Goal: Transaction & Acquisition: Purchase product/service

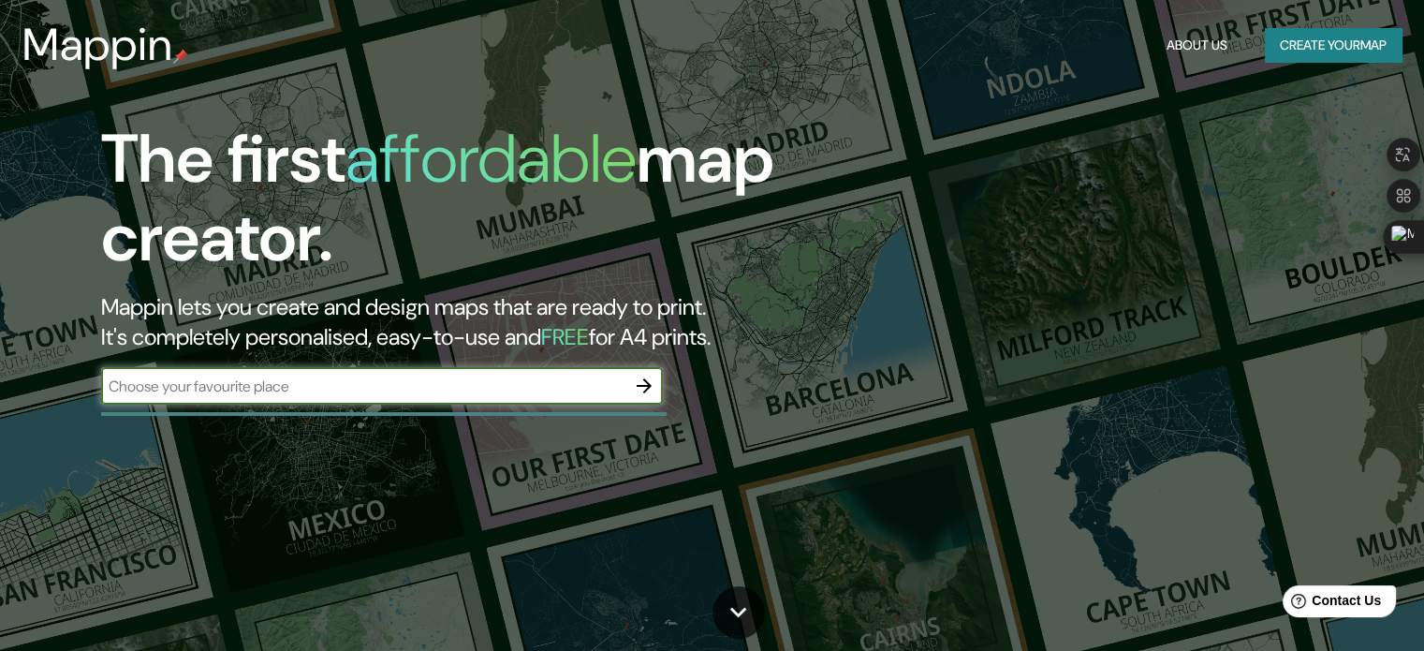
click at [384, 397] on div "​" at bounding box center [382, 385] width 562 height 37
type input "pampa cañahuas"
click at [653, 385] on icon "button" at bounding box center [644, 385] width 22 height 22
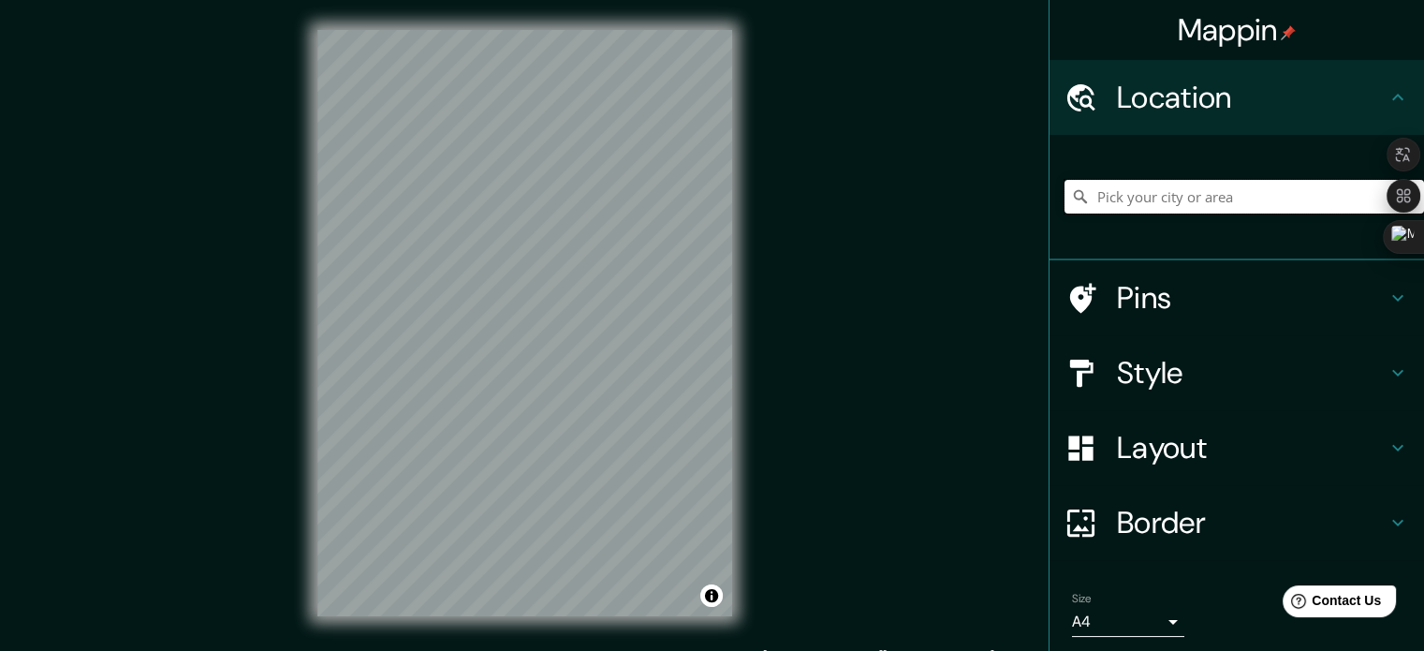
click at [1095, 202] on input "Pick your city or area" at bounding box center [1243, 197] width 359 height 34
click at [1237, 198] on input "pampa cañahua" at bounding box center [1243, 197] width 359 height 34
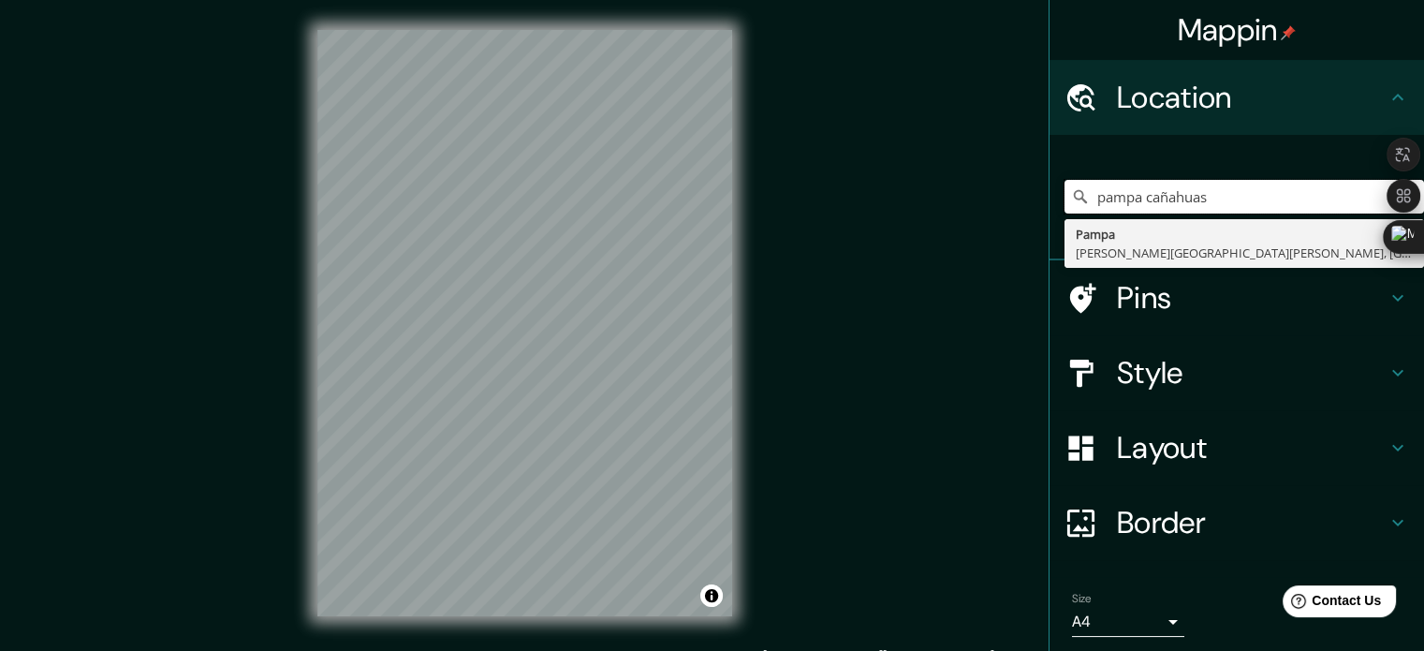
drag, startPoint x: 1213, startPoint y: 198, endPoint x: 1011, endPoint y: 217, distance: 203.1
click at [1011, 217] on div "Mappin Location [GEOGRAPHIC_DATA] [GEOGRAPHIC_DATA] [PERSON_NAME][GEOGRAPHIC_DA…" at bounding box center [712, 338] width 1424 height 676
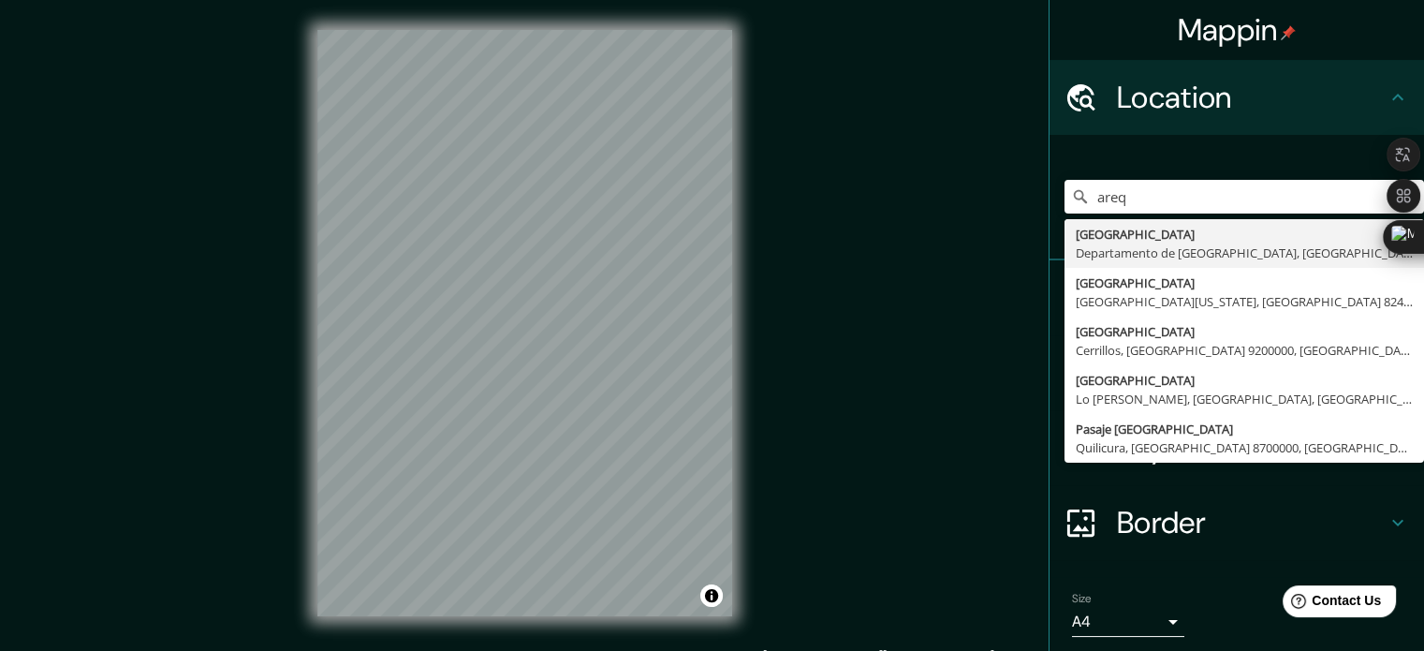
type input "[GEOGRAPHIC_DATA], [GEOGRAPHIC_DATA], [GEOGRAPHIC_DATA]"
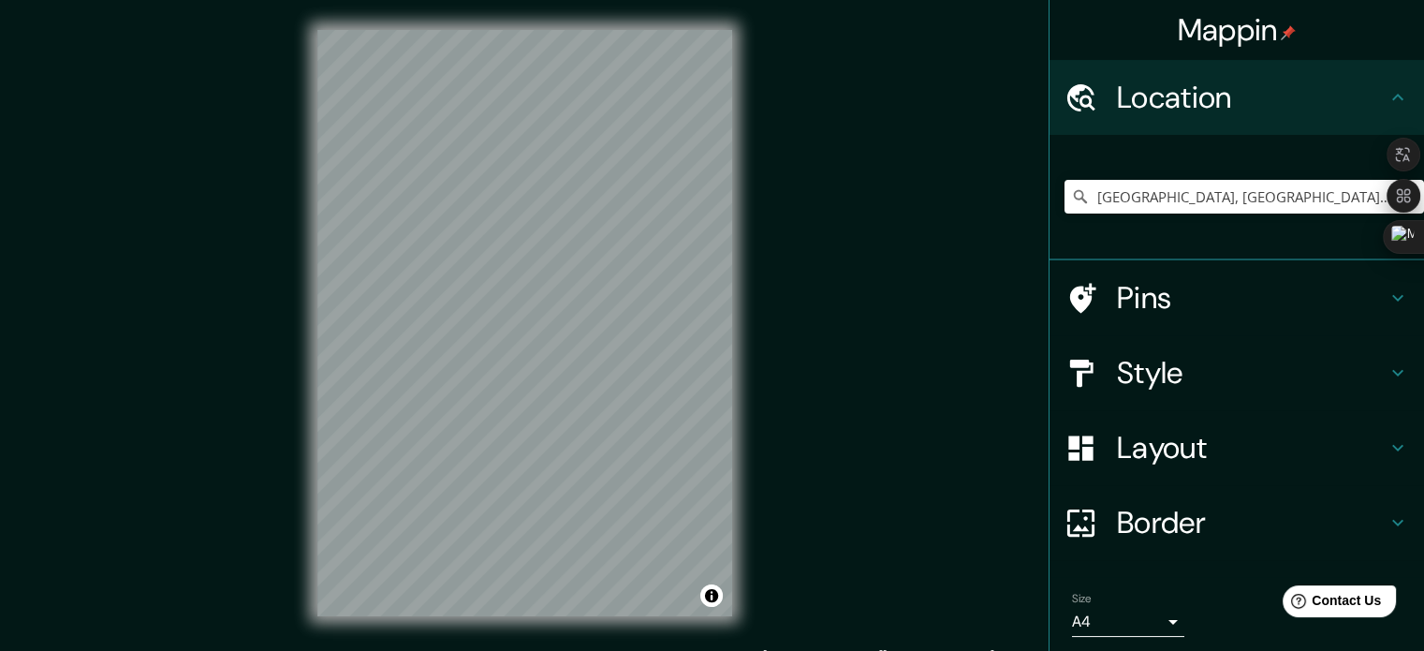
click at [1212, 288] on h4 "Pins" at bounding box center [1252, 297] width 270 height 37
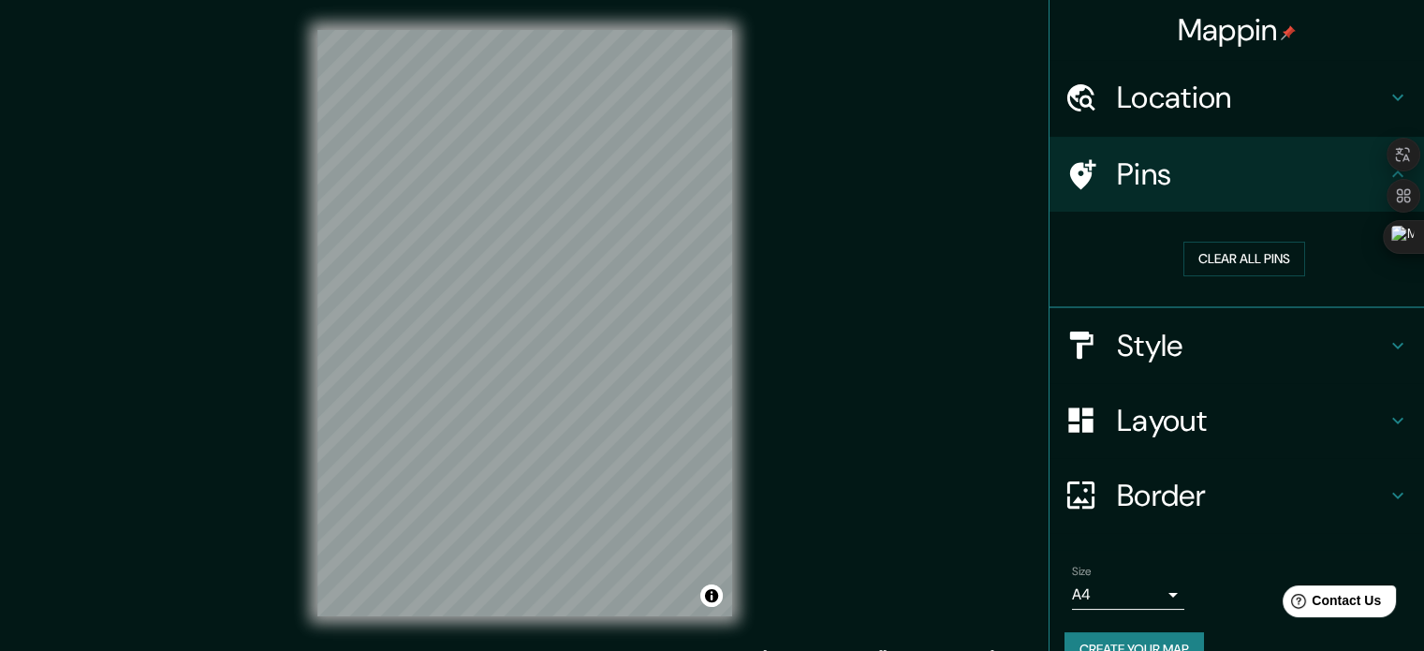
click at [1259, 186] on h4 "Pins" at bounding box center [1252, 173] width 270 height 37
click at [1172, 340] on h4 "Style" at bounding box center [1252, 345] width 270 height 37
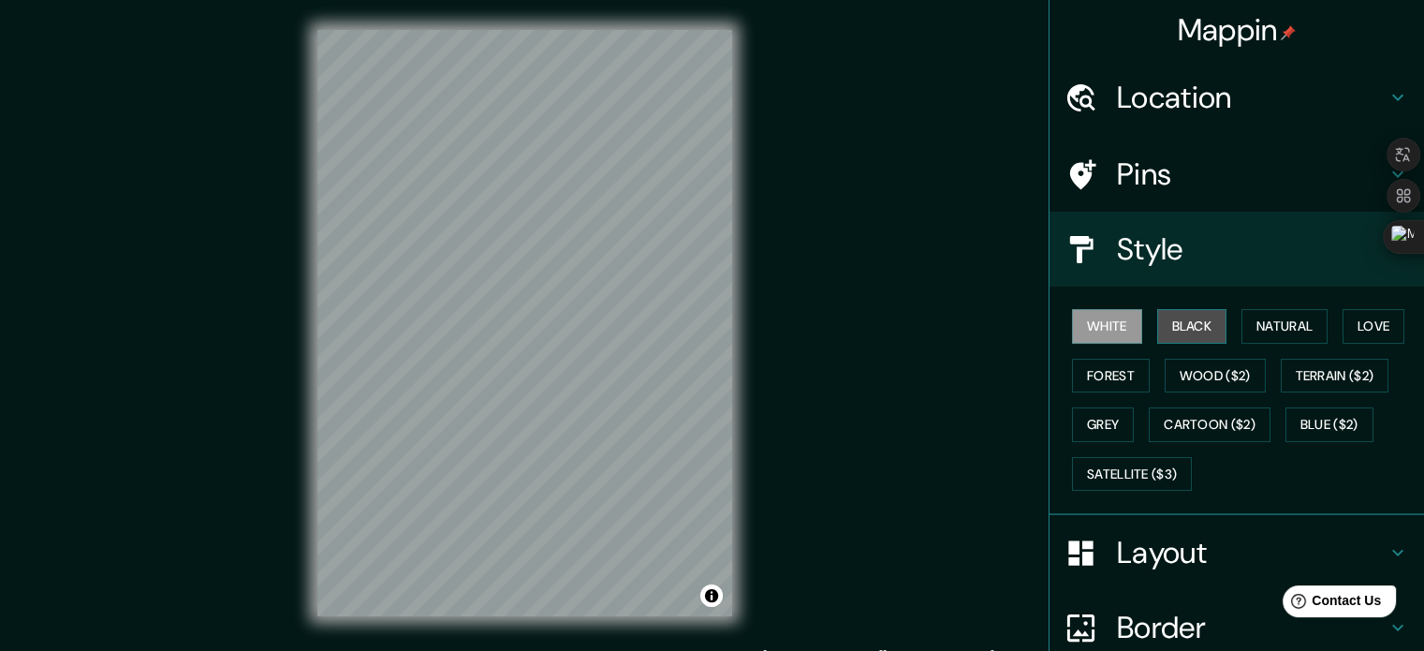
click at [1171, 336] on button "Black" at bounding box center [1192, 326] width 70 height 35
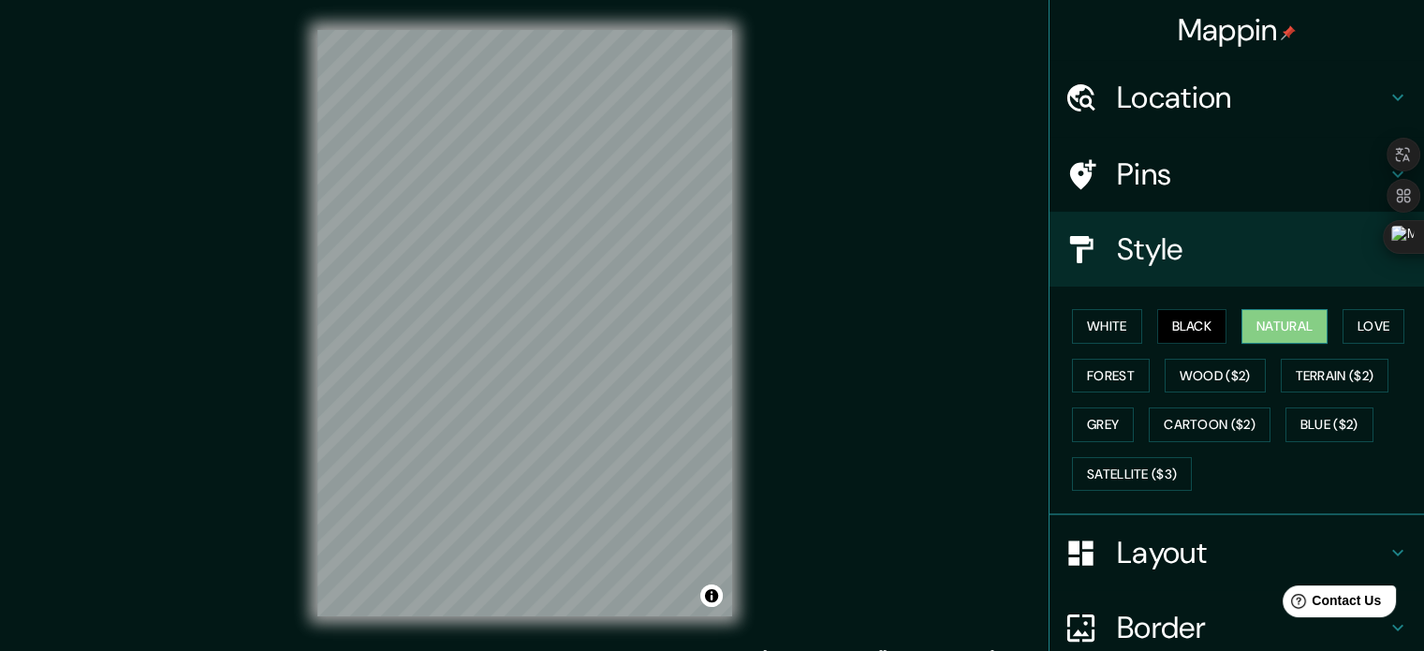
click at [1256, 315] on button "Natural" at bounding box center [1284, 326] width 86 height 35
click at [1101, 370] on button "Forest" at bounding box center [1111, 376] width 78 height 35
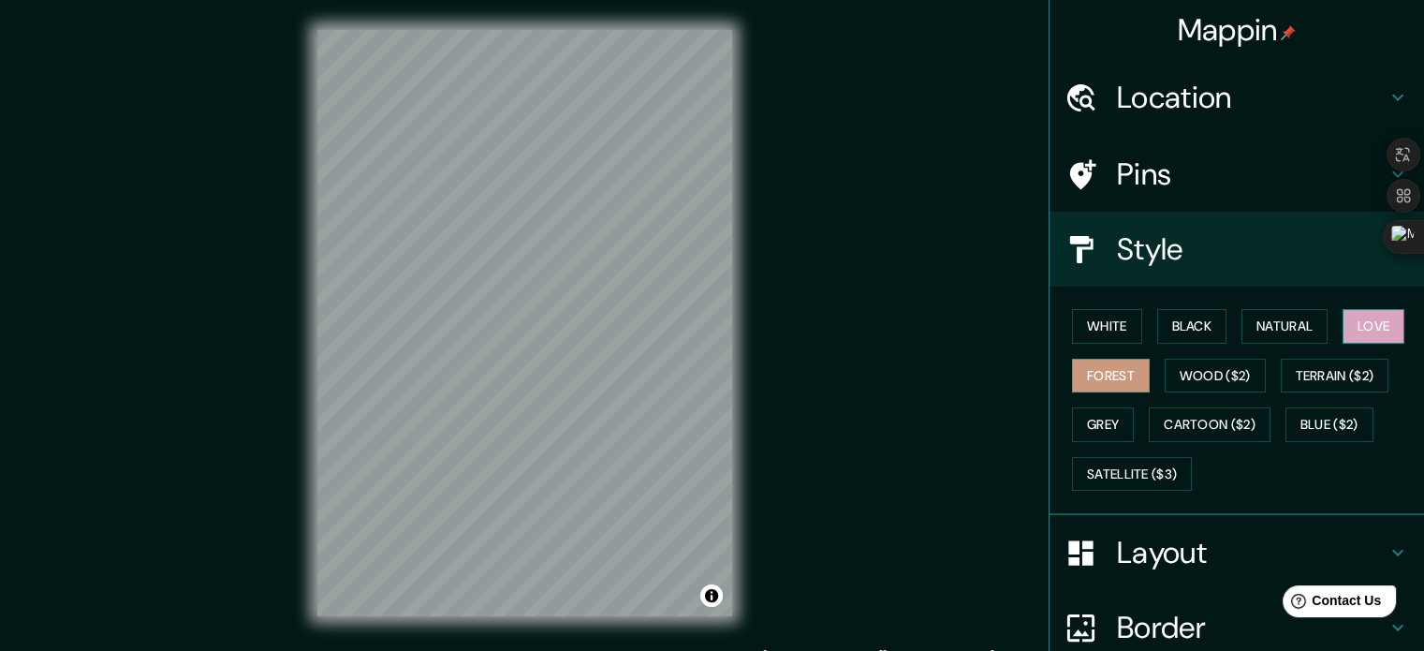
click at [1342, 316] on button "Love" at bounding box center [1373, 326] width 62 height 35
click at [1108, 330] on button "White" at bounding box center [1107, 326] width 70 height 35
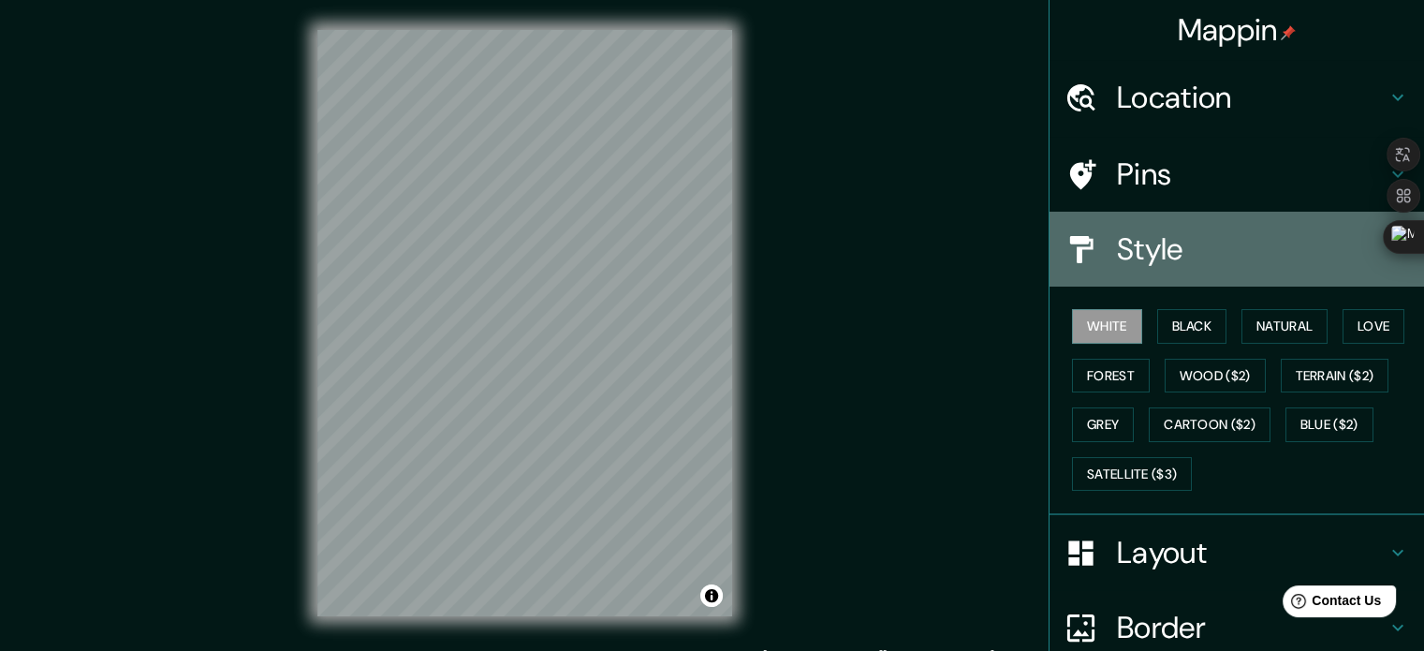
click at [1140, 251] on h4 "Style" at bounding box center [1252, 248] width 270 height 37
click at [1170, 228] on div "Style" at bounding box center [1236, 249] width 374 height 75
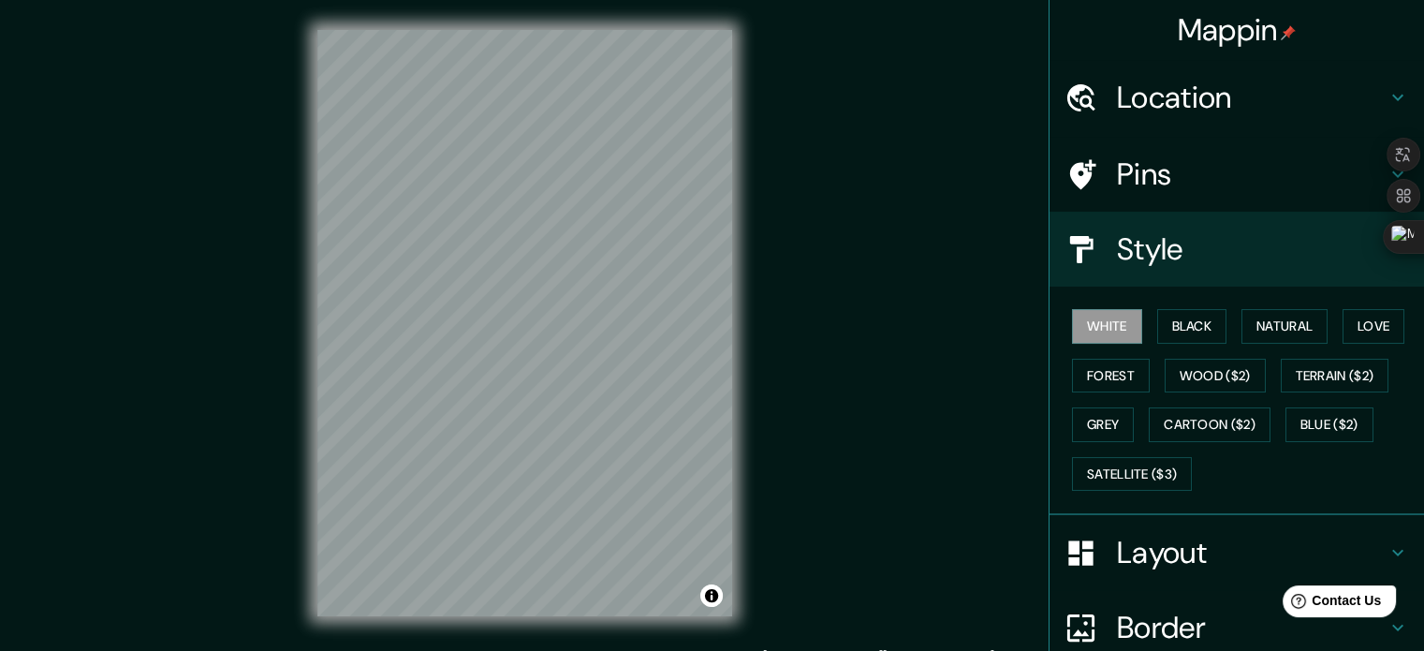
click at [1374, 260] on div "Style" at bounding box center [1236, 249] width 374 height 75
click at [1222, 564] on h4 "Layout" at bounding box center [1252, 552] width 270 height 37
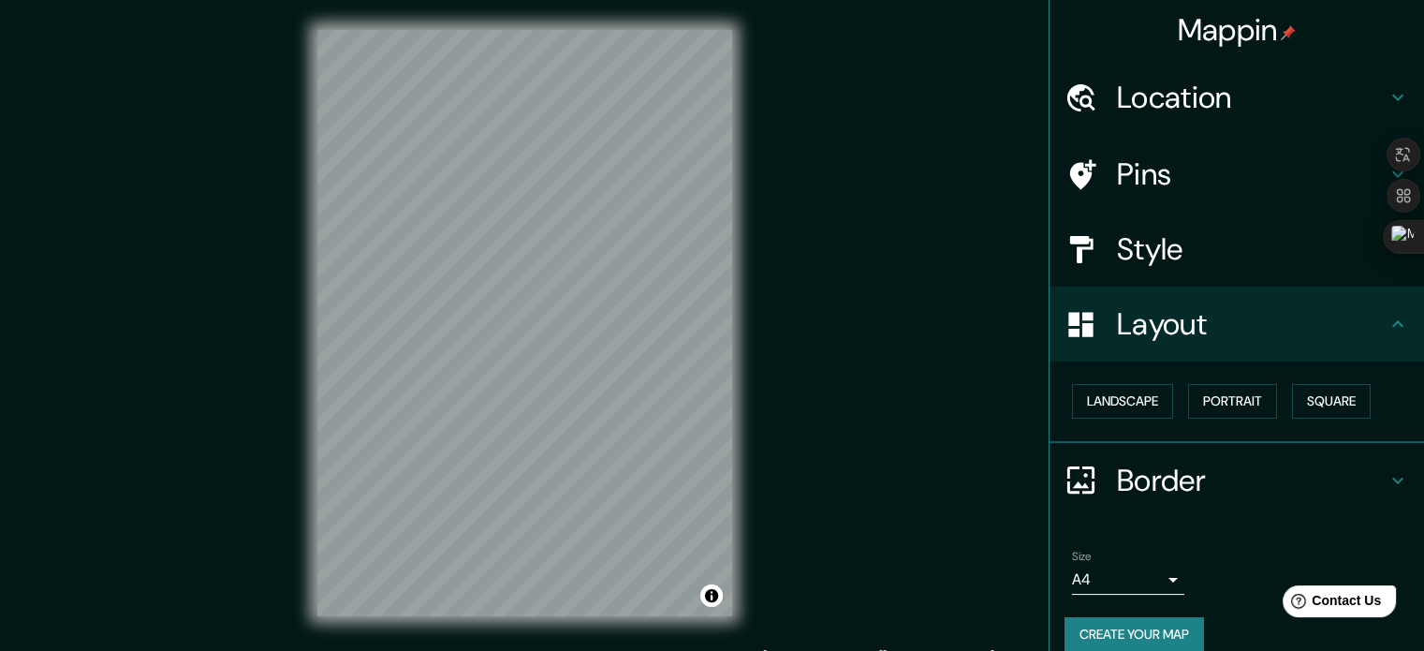
click at [1187, 271] on div "Style" at bounding box center [1236, 249] width 374 height 75
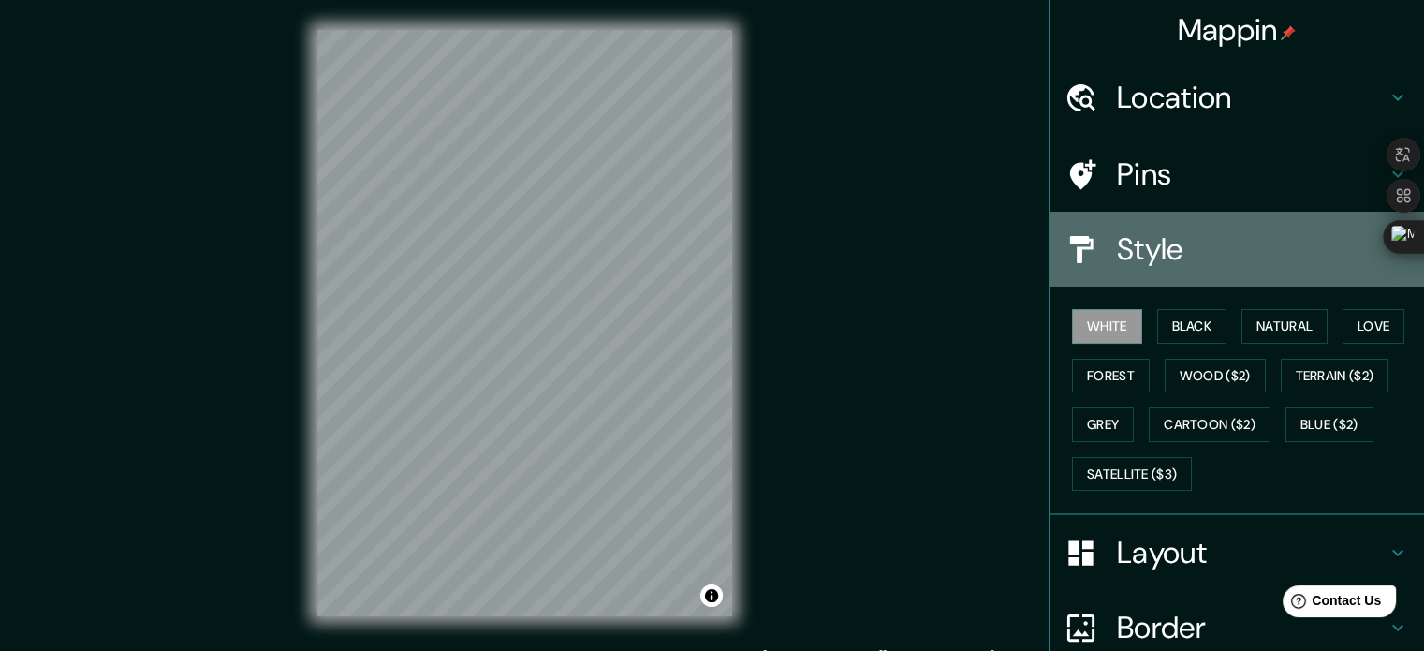
click at [1187, 273] on div "Style" at bounding box center [1236, 249] width 374 height 75
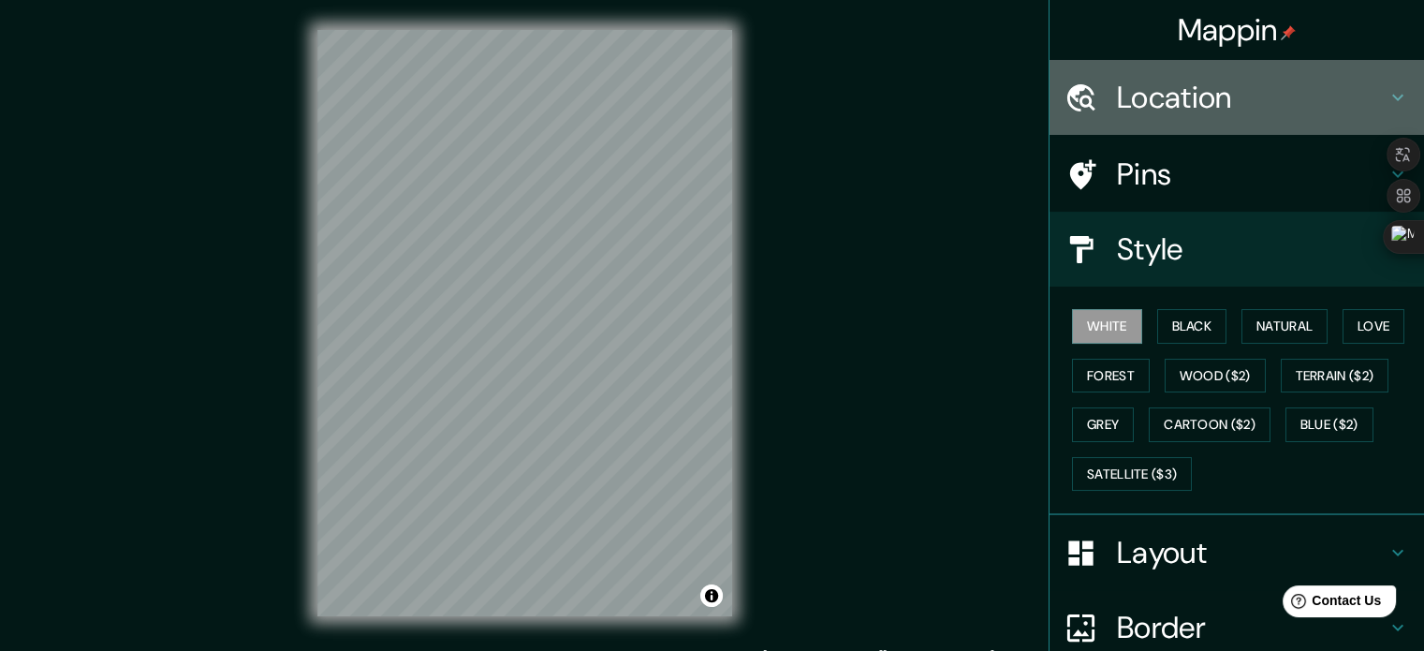
click at [1149, 128] on div "Location" at bounding box center [1236, 97] width 374 height 75
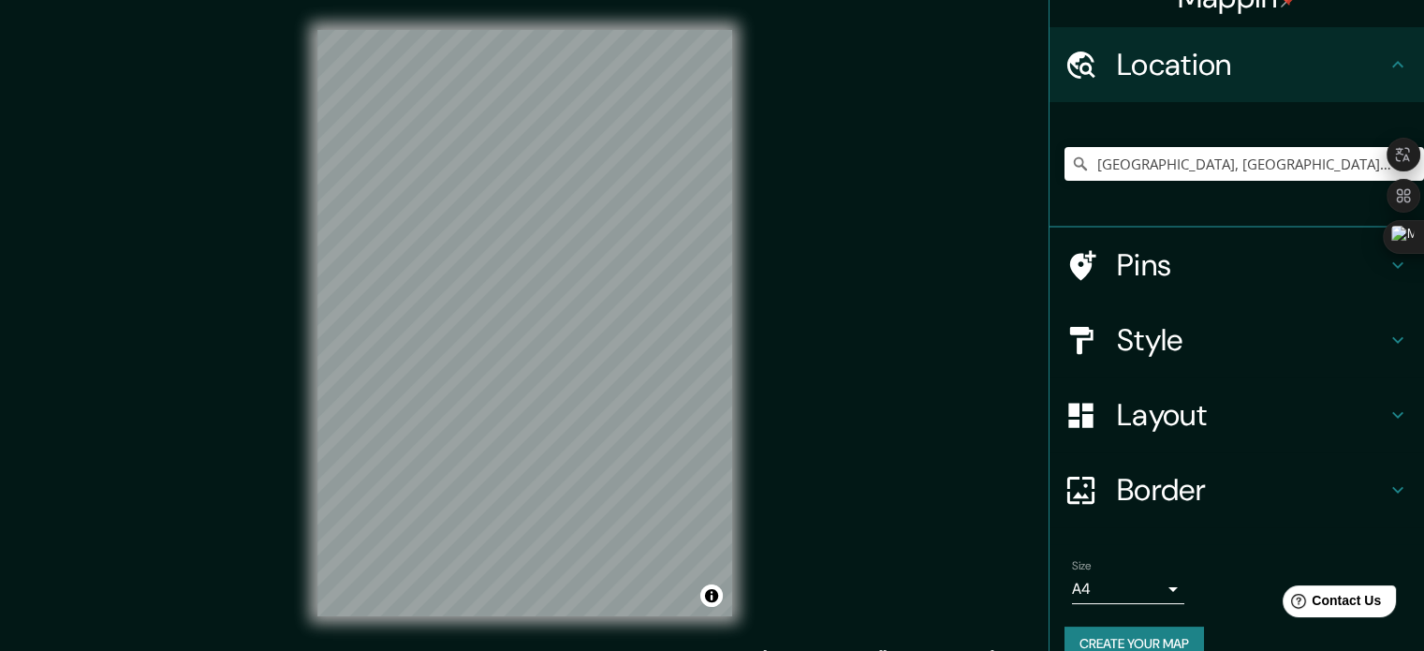
scroll to position [64, 0]
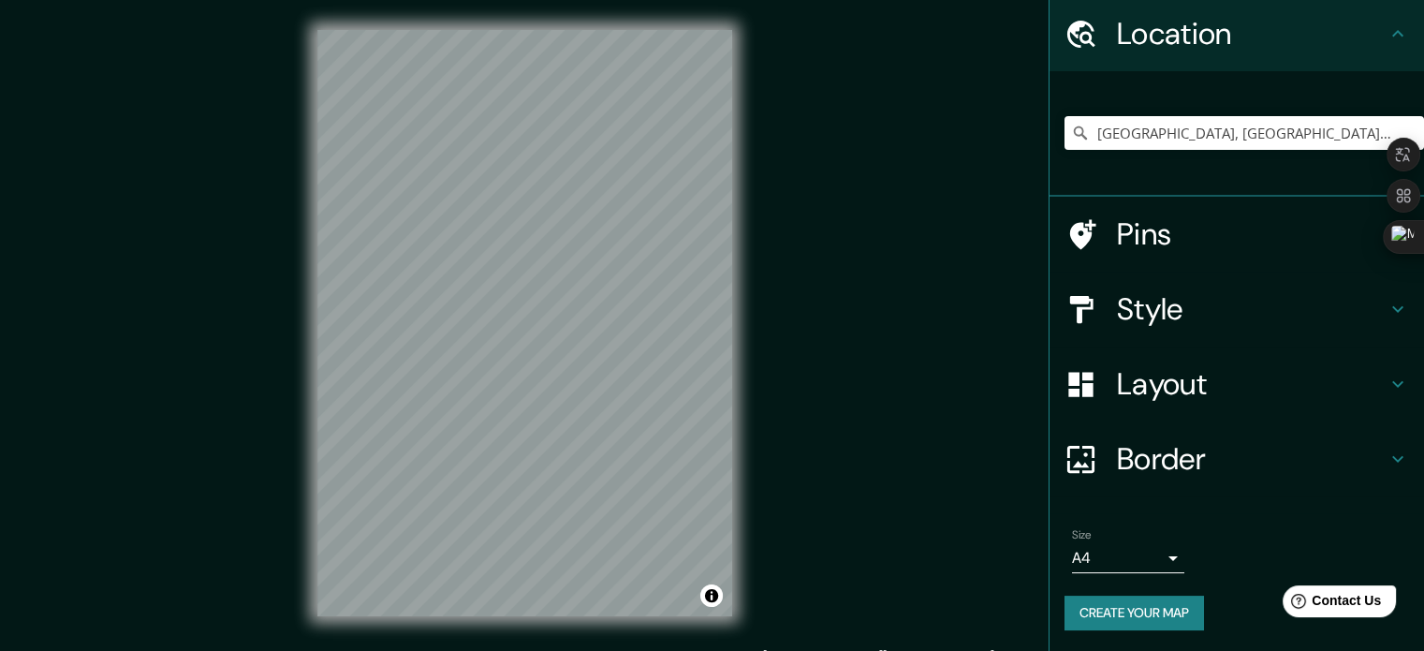
click at [834, 505] on div "Mappin Location [GEOGRAPHIC_DATA], [GEOGRAPHIC_DATA], [GEOGRAPHIC_DATA] Pins St…" at bounding box center [712, 338] width 1424 height 676
